Goal: Transaction & Acquisition: Obtain resource

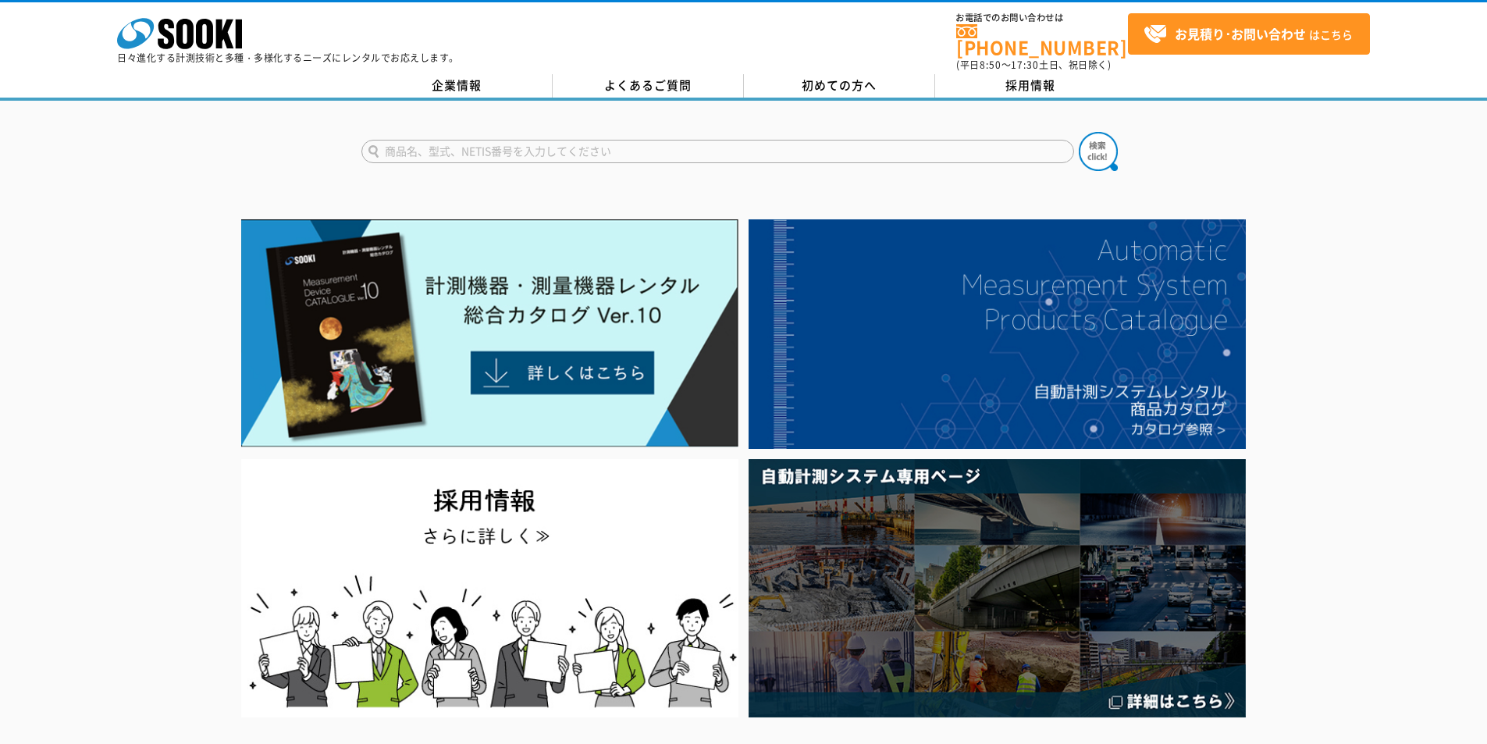
click at [562, 140] on input "text" at bounding box center [717, 151] width 712 height 23
type input "ポーターフロー"
click at [1100, 141] on img at bounding box center [1097, 151] width 39 height 39
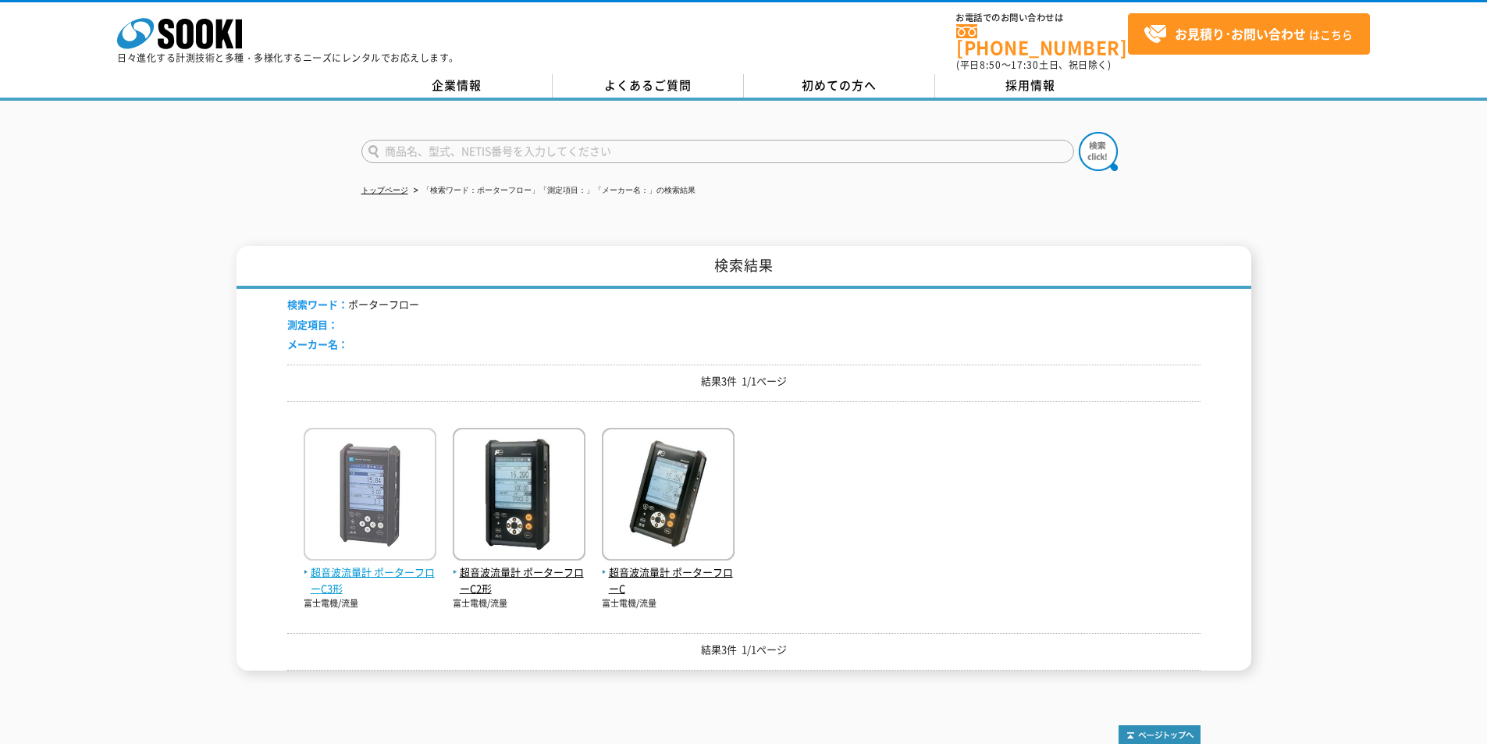
click at [407, 564] on span "超音波流量計 ポーターフローC3形" at bounding box center [370, 580] width 133 height 33
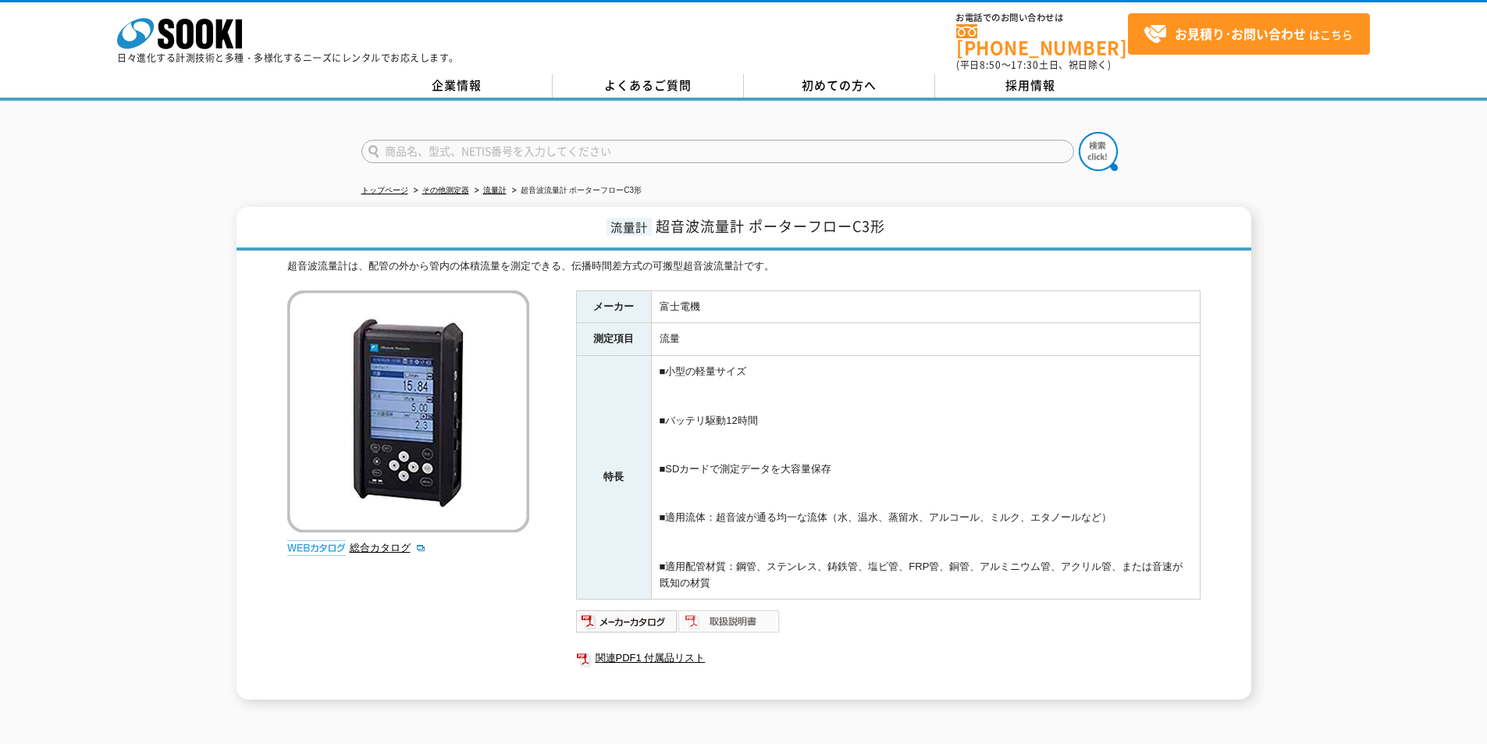
click at [728, 612] on img at bounding box center [729, 621] width 102 height 25
drag, startPoint x: 209, startPoint y: 32, endPoint x: 196, endPoint y: 20, distance: 17.7
click at [209, 32] on icon at bounding box center [204, 34] width 17 height 30
